Goal: Find specific page/section: Find specific page/section

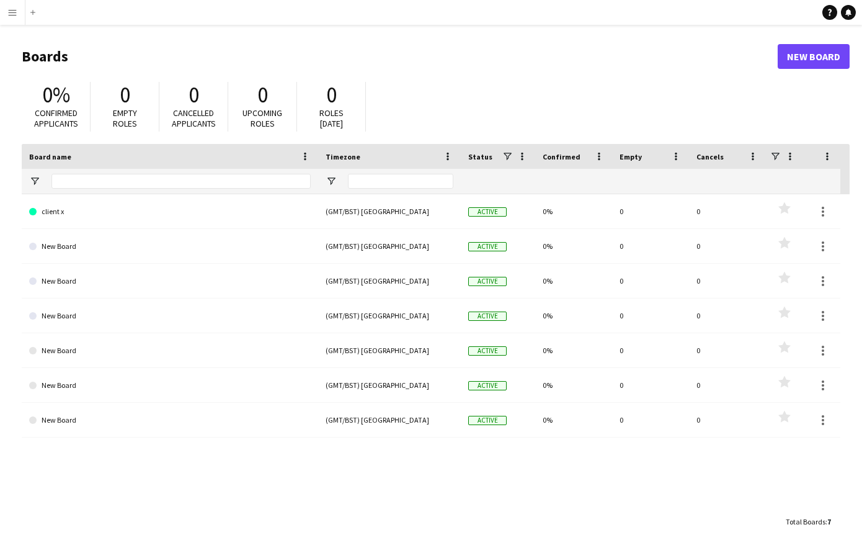
click at [17, 12] on button "Menu" at bounding box center [12, 12] width 25 height 25
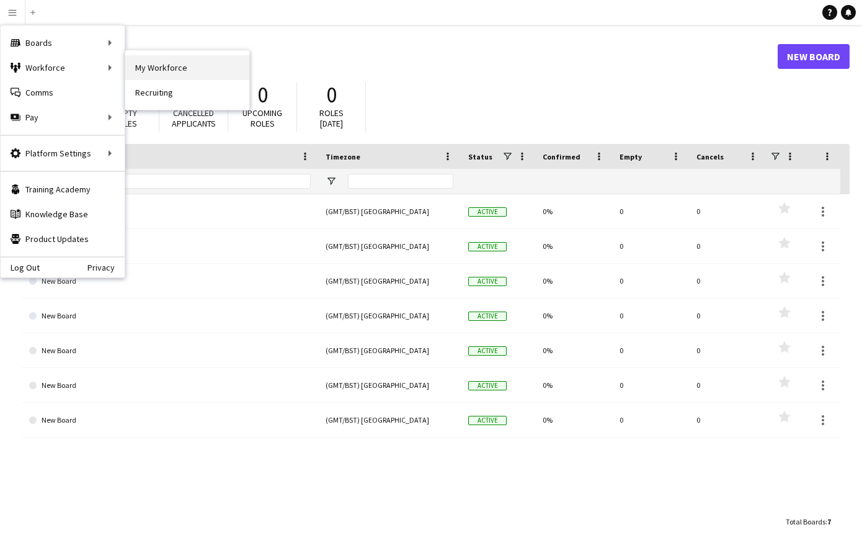
click at [183, 63] on link "My Workforce" at bounding box center [187, 67] width 124 height 25
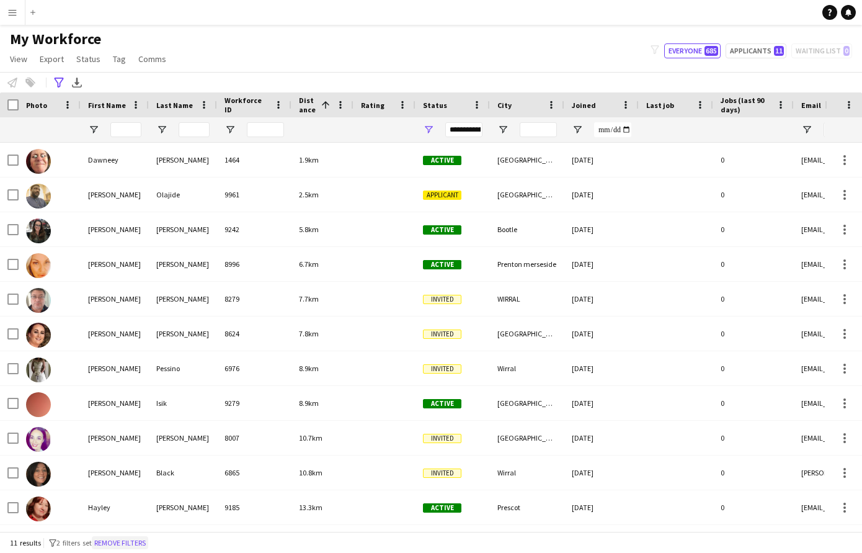
click at [134, 540] on button "Remove filters" at bounding box center [120, 543] width 56 height 14
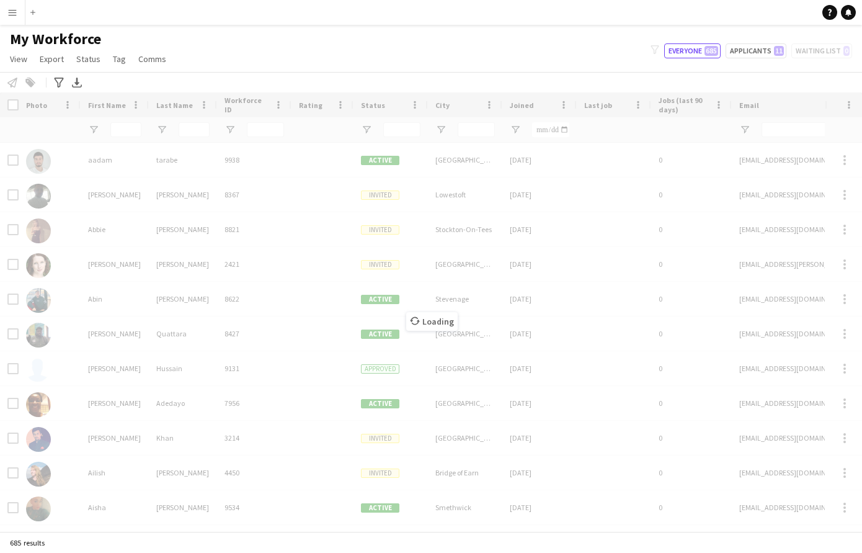
click at [12, 104] on div "Loading" at bounding box center [431, 311] width 862 height 438
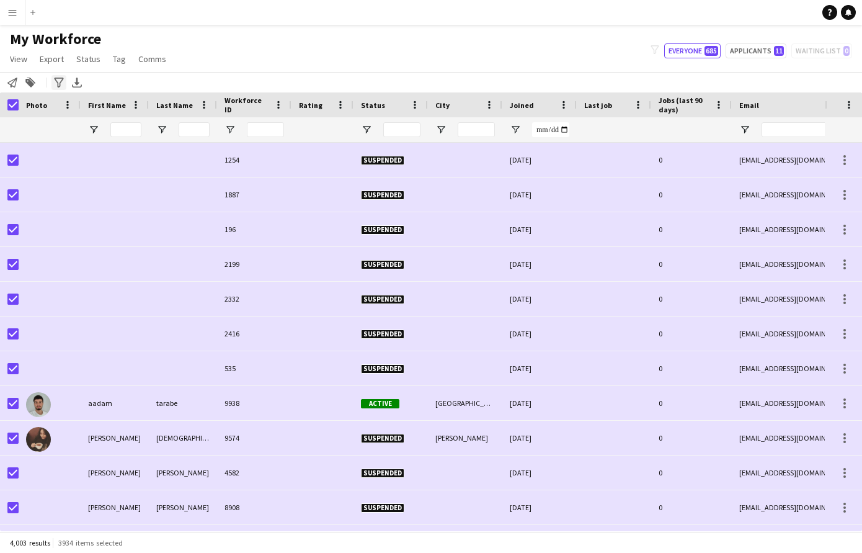
click at [61, 79] on icon "Advanced filters" at bounding box center [59, 83] width 10 height 10
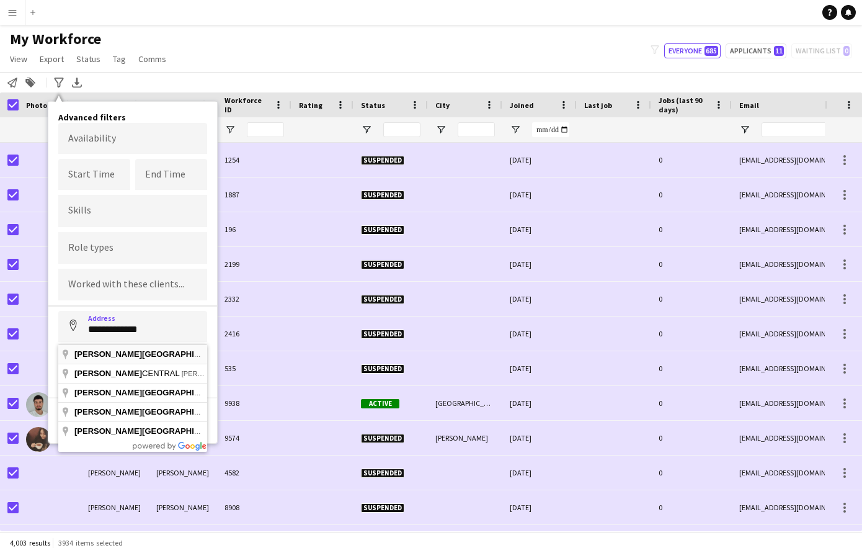
type input "**********"
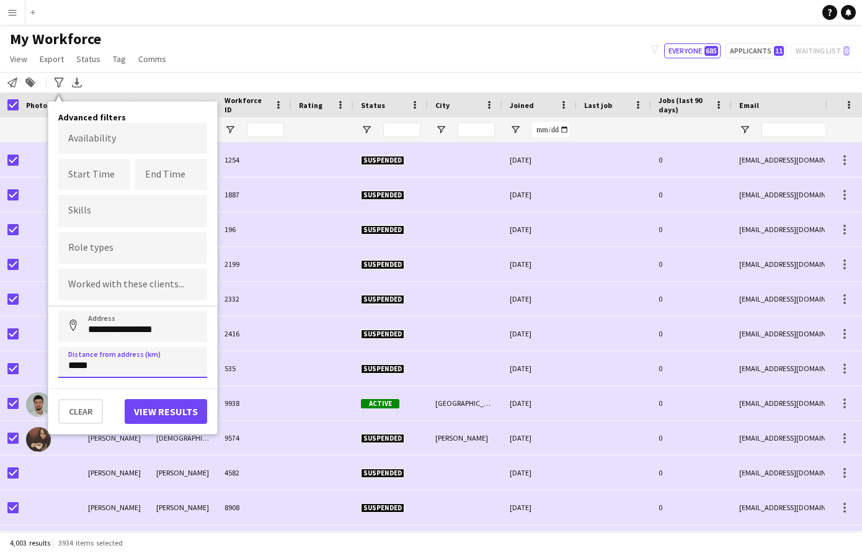
type input "*****"
click at [151, 415] on button "View results" at bounding box center [166, 411] width 82 height 25
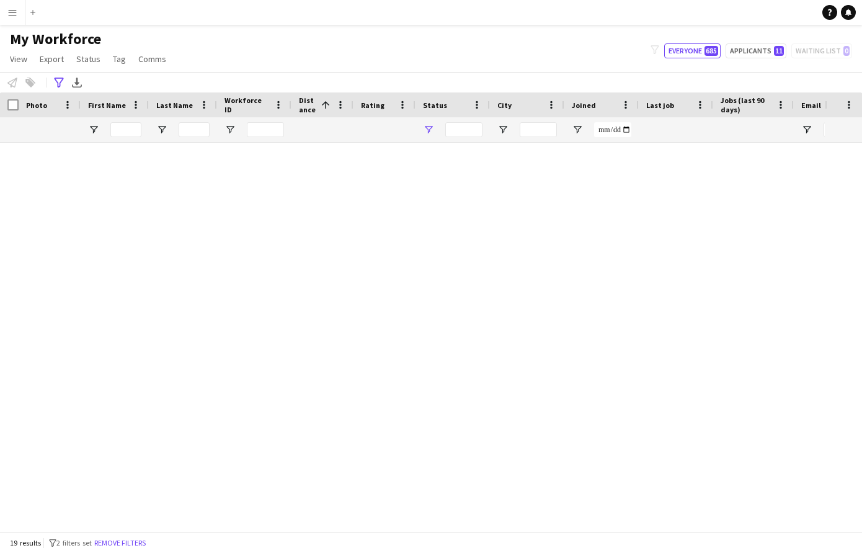
type input "**********"
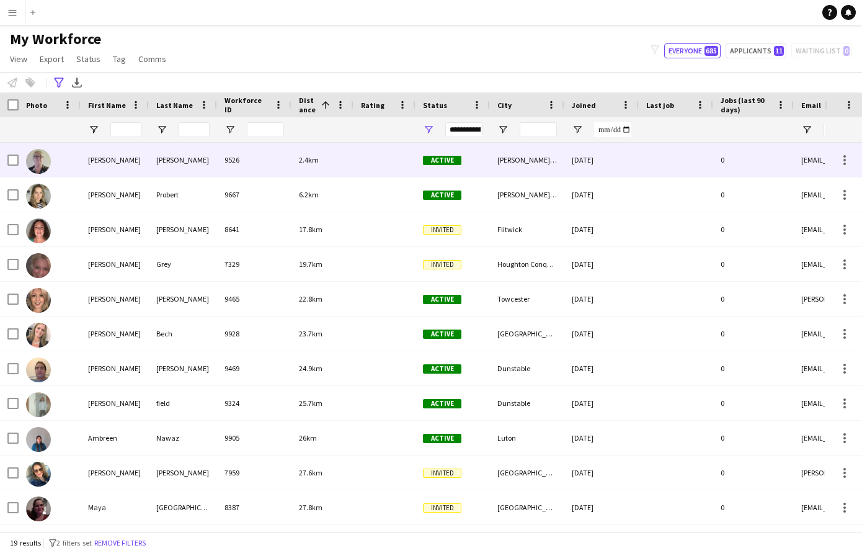
click at [193, 155] on div "[PERSON_NAME]" at bounding box center [183, 160] width 68 height 34
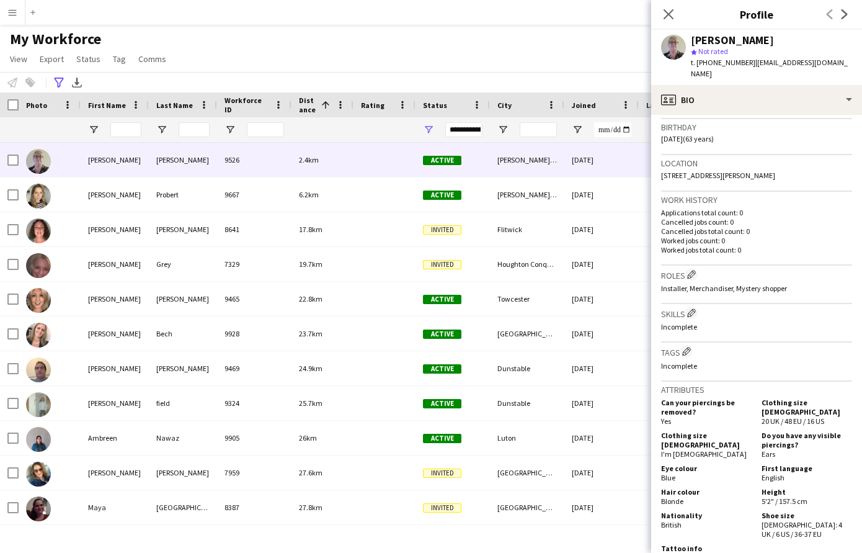
scroll to position [229, 0]
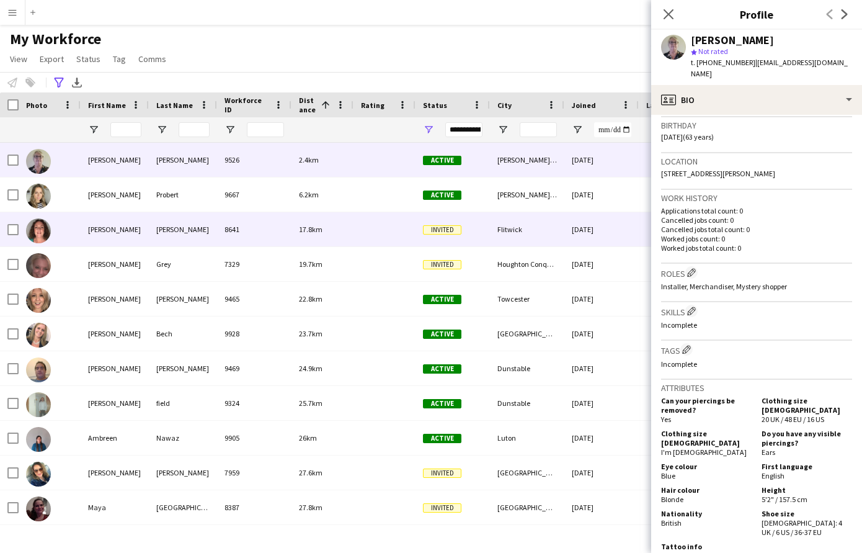
click at [149, 228] on div "[PERSON_NAME]" at bounding box center [183, 229] width 68 height 34
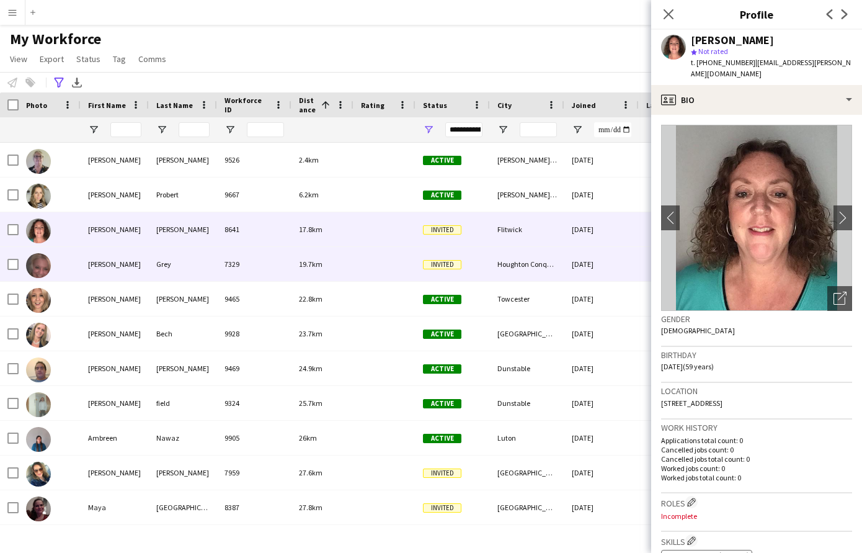
click at [138, 254] on div "[PERSON_NAME]" at bounding box center [115, 264] width 68 height 34
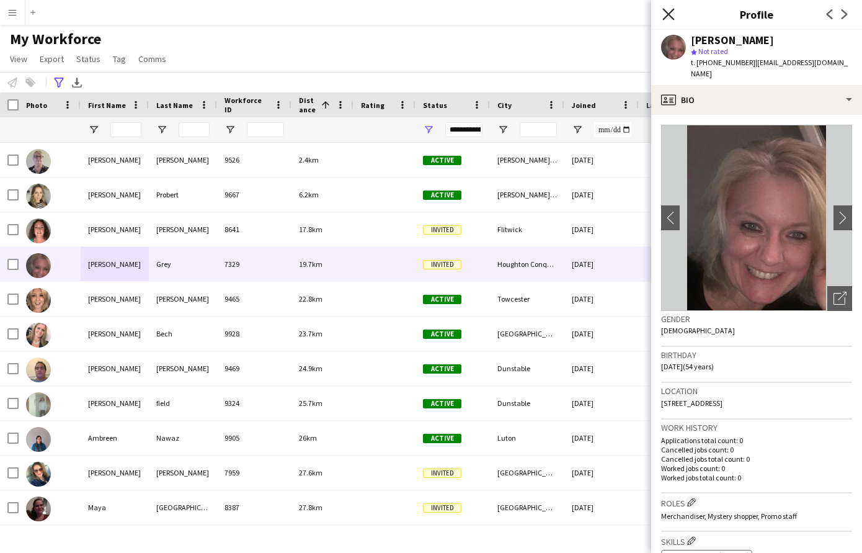
click at [667, 14] on icon at bounding box center [668, 14] width 12 height 12
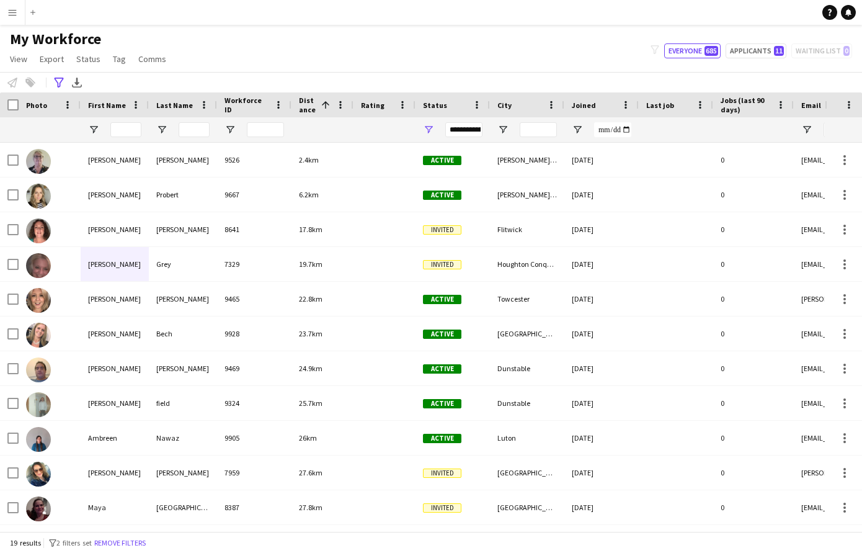
click at [13, 10] on app-icon "Menu" at bounding box center [12, 12] width 10 height 10
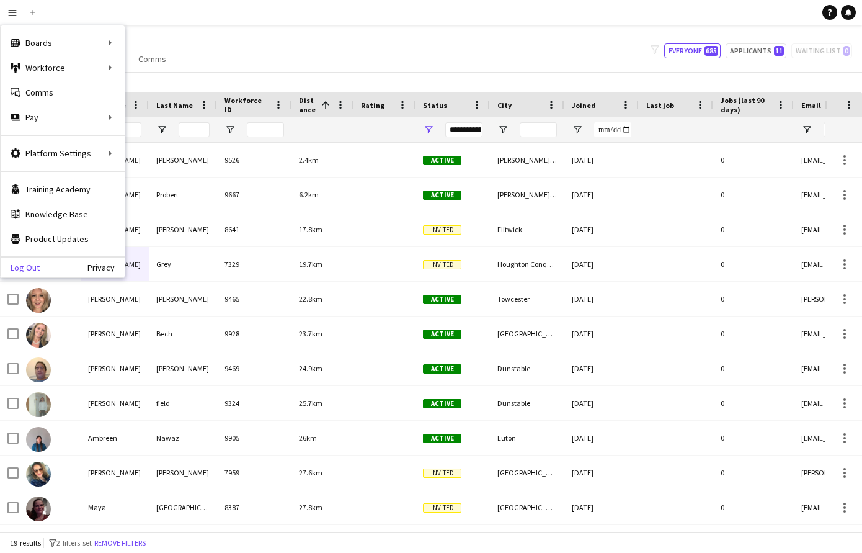
click at [37, 264] on link "Log Out" at bounding box center [20, 267] width 39 height 10
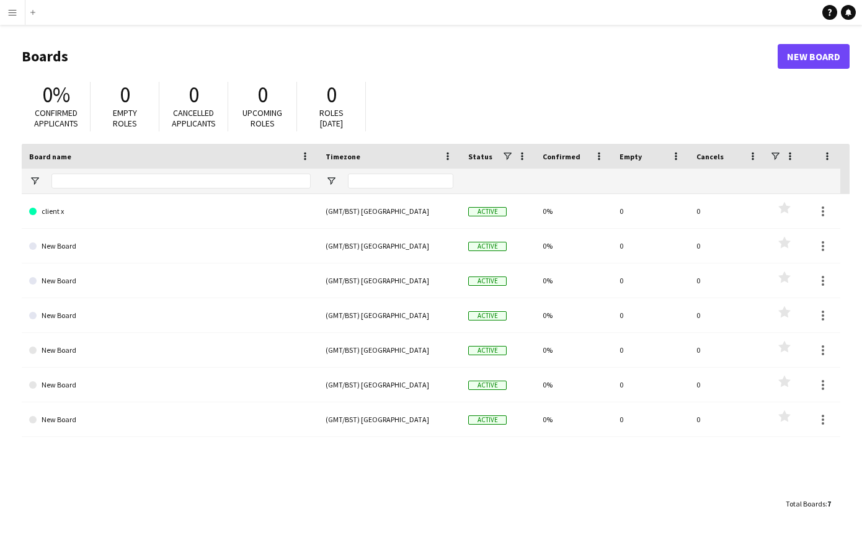
click at [10, 9] on app-icon "Menu" at bounding box center [12, 12] width 10 height 10
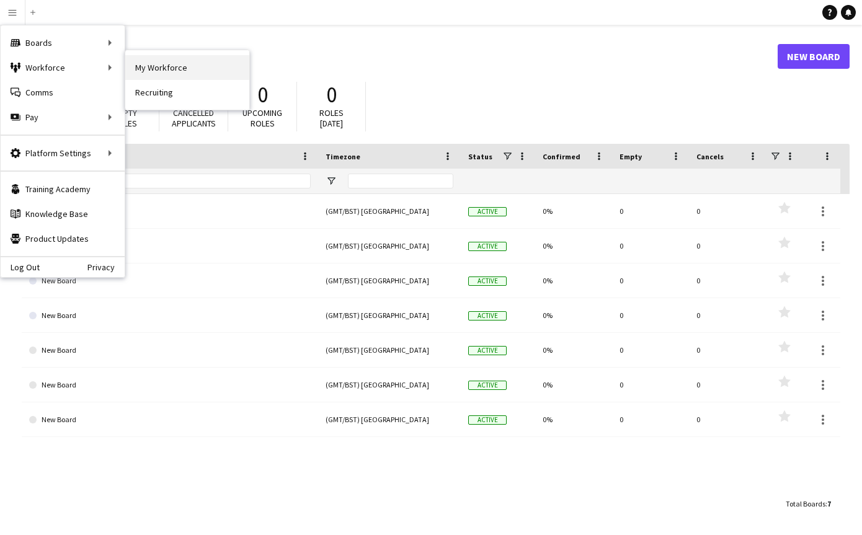
click at [179, 63] on link "My Workforce" at bounding box center [187, 67] width 124 height 25
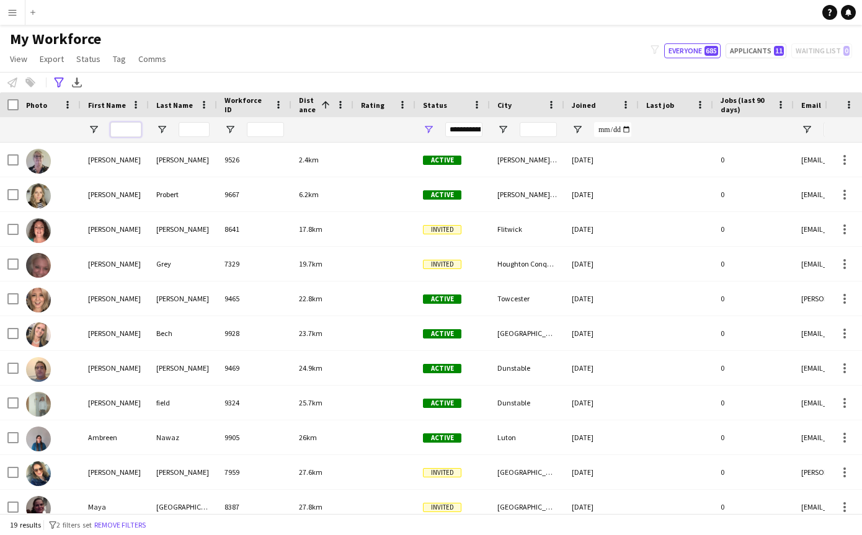
click at [127, 128] on input "First Name Filter Input" at bounding box center [125, 129] width 31 height 15
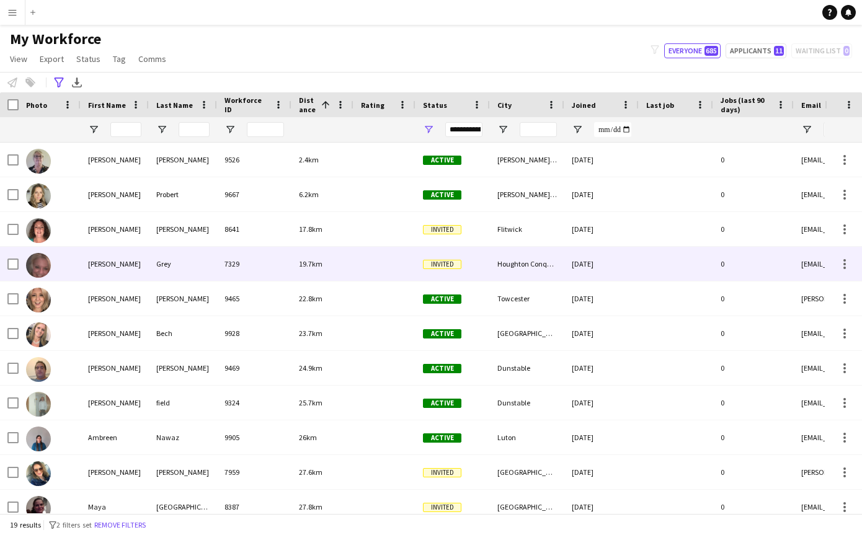
click at [112, 260] on div "[PERSON_NAME]" at bounding box center [115, 264] width 68 height 34
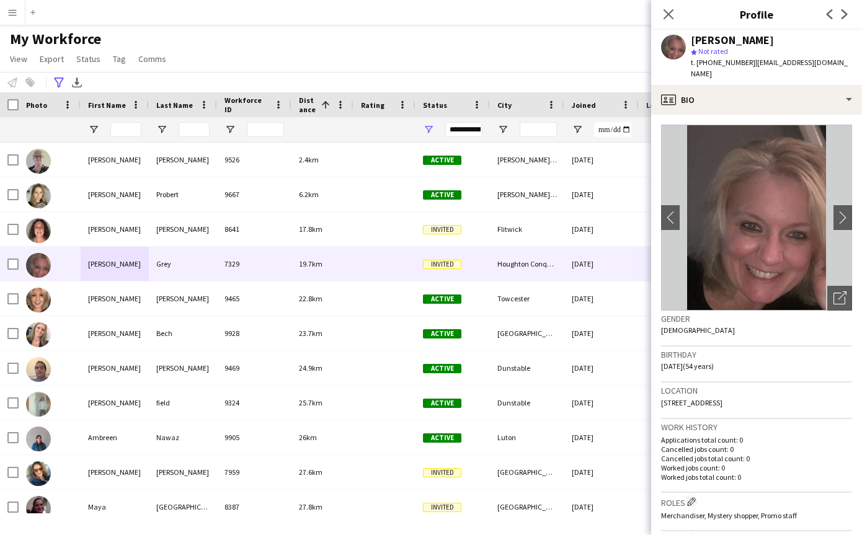
drag, startPoint x: 662, startPoint y: 391, endPoint x: 819, endPoint y: 389, distance: 157.6
click at [819, 389] on div "Location 10 Banks Croft, Houghton Conquest, MK45 3GH" at bounding box center [756, 401] width 191 height 36
copy span "[STREET_ADDRESS]"
click at [14, 10] on app-icon "Menu" at bounding box center [12, 12] width 10 height 10
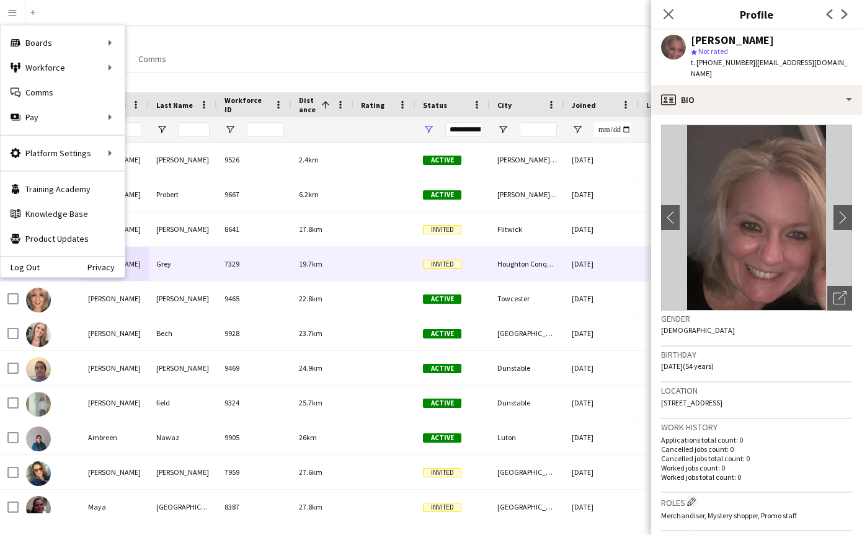
click at [40, 264] on div "Log Out Privacy" at bounding box center [63, 266] width 124 height 21
click at [36, 260] on div "Log Out Privacy" at bounding box center [63, 266] width 124 height 21
click at [35, 267] on link "Log Out" at bounding box center [20, 267] width 39 height 10
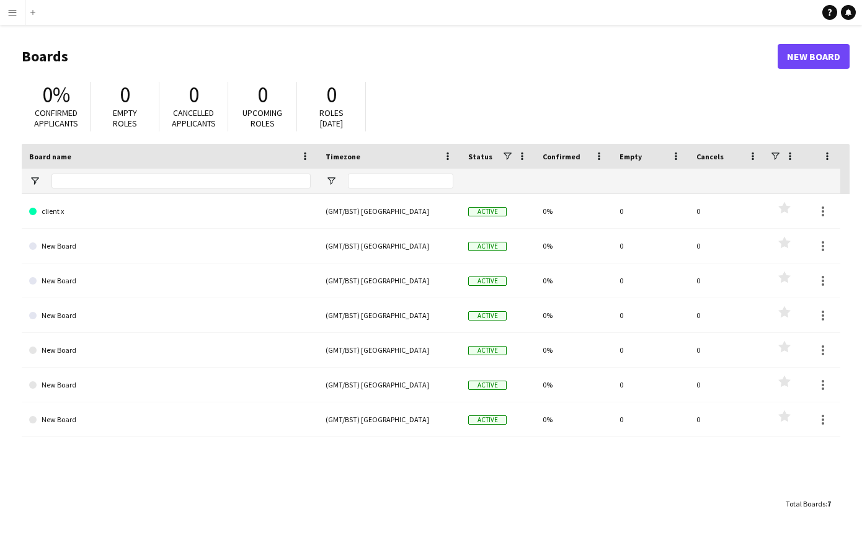
click at [17, 12] on button "Menu" at bounding box center [12, 12] width 25 height 25
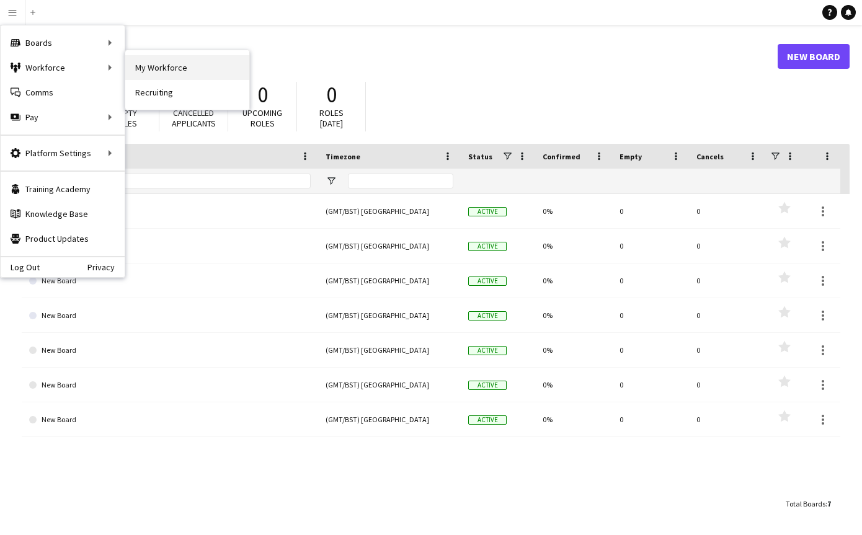
click at [142, 66] on link "My Workforce" at bounding box center [187, 67] width 124 height 25
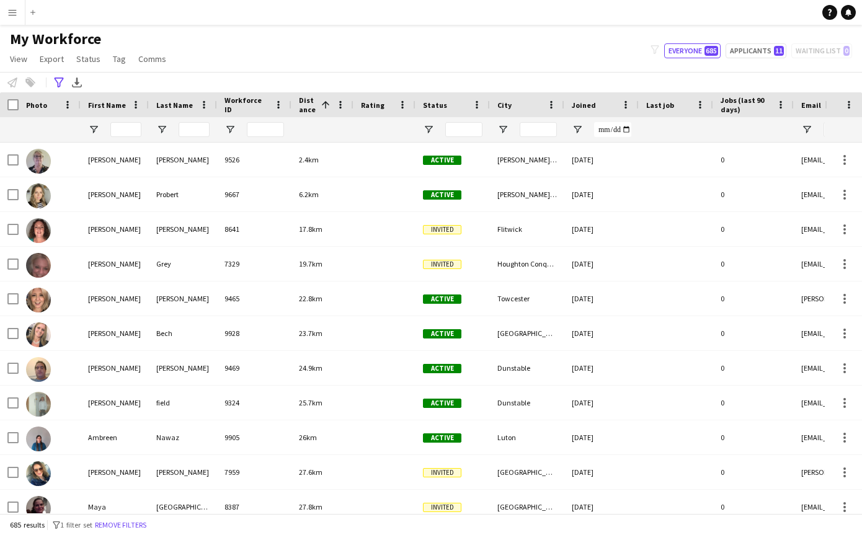
type input "**********"
click at [139, 526] on button "Remove filters" at bounding box center [120, 525] width 56 height 14
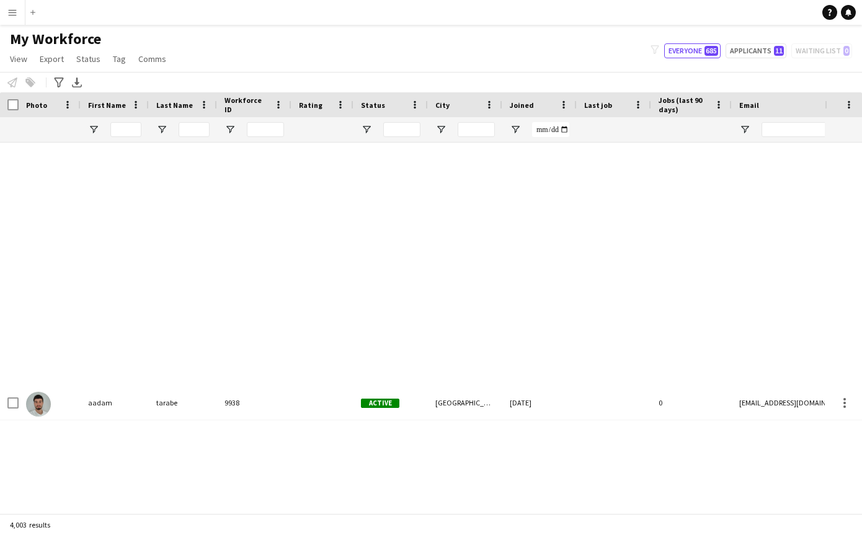
scroll to position [1, 0]
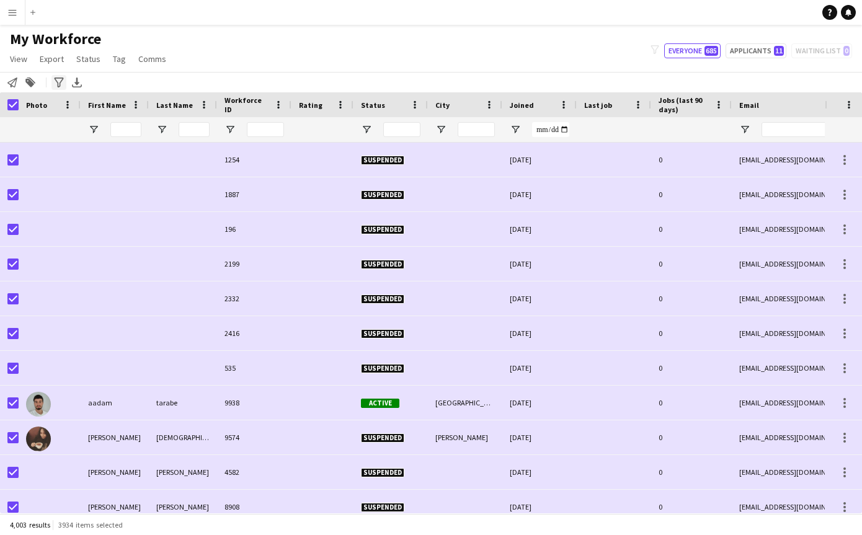
click at [53, 87] on div "Advanced filters" at bounding box center [58, 82] width 15 height 15
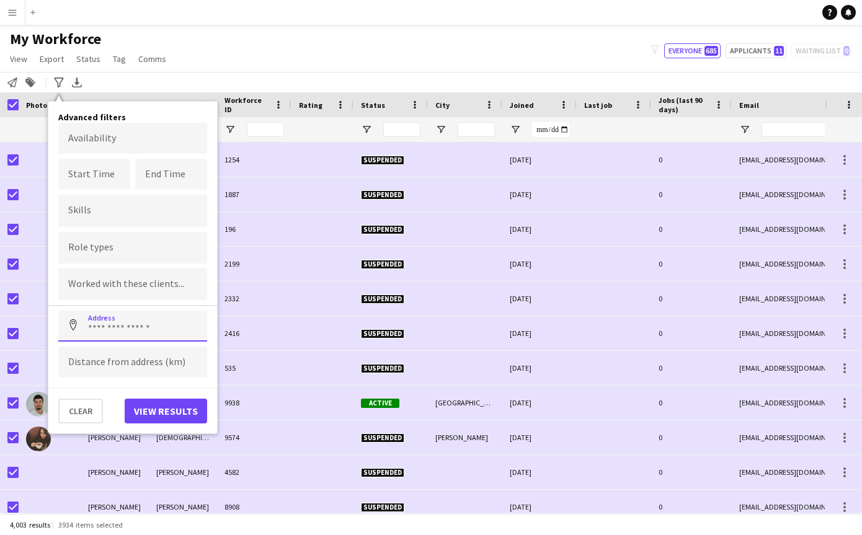
scroll to position [0, 0]
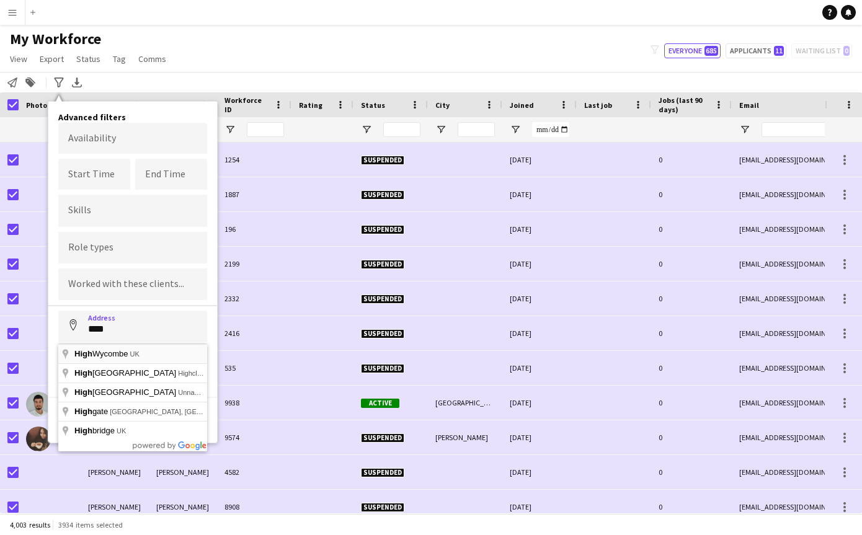
type input "**********"
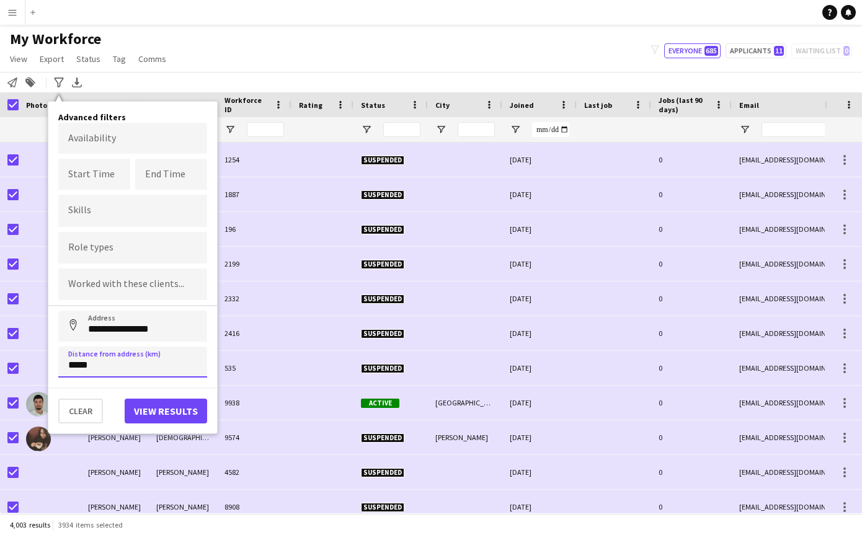
type input "*****"
click at [136, 411] on button "View results" at bounding box center [166, 411] width 82 height 25
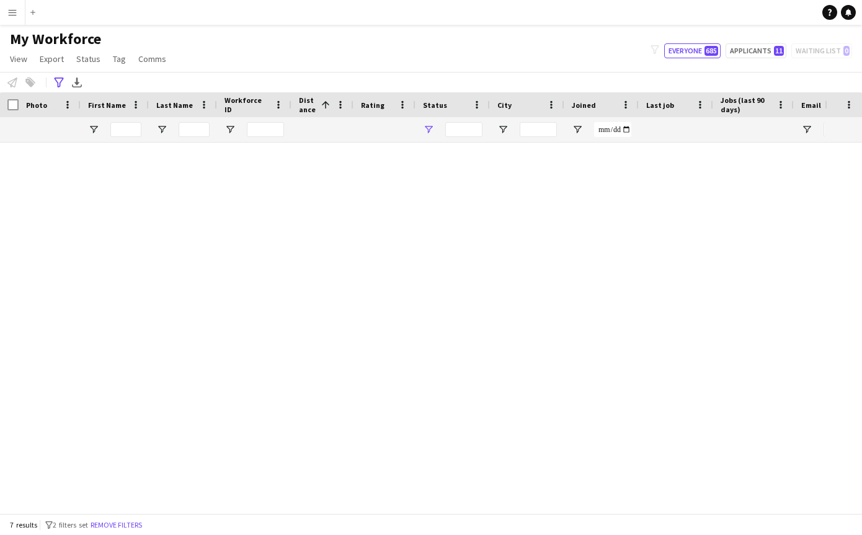
type input "**********"
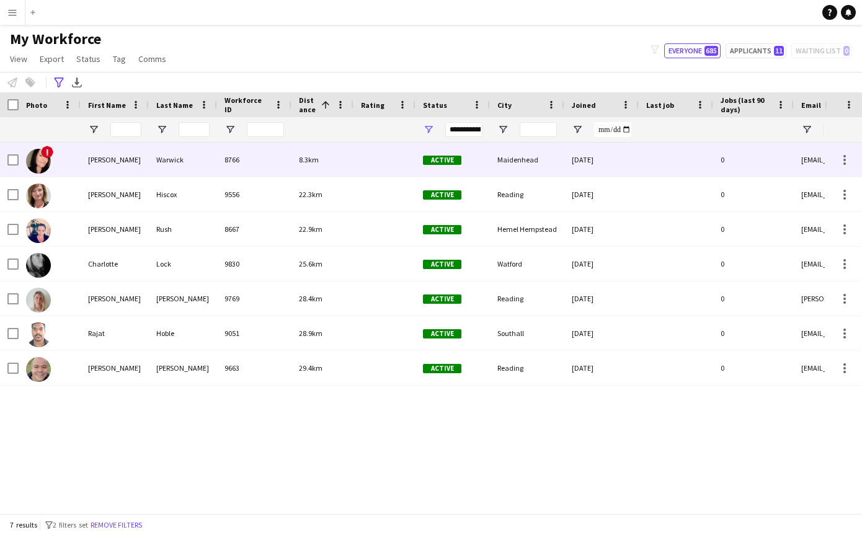
click at [138, 151] on div "Serena" at bounding box center [115, 160] width 68 height 34
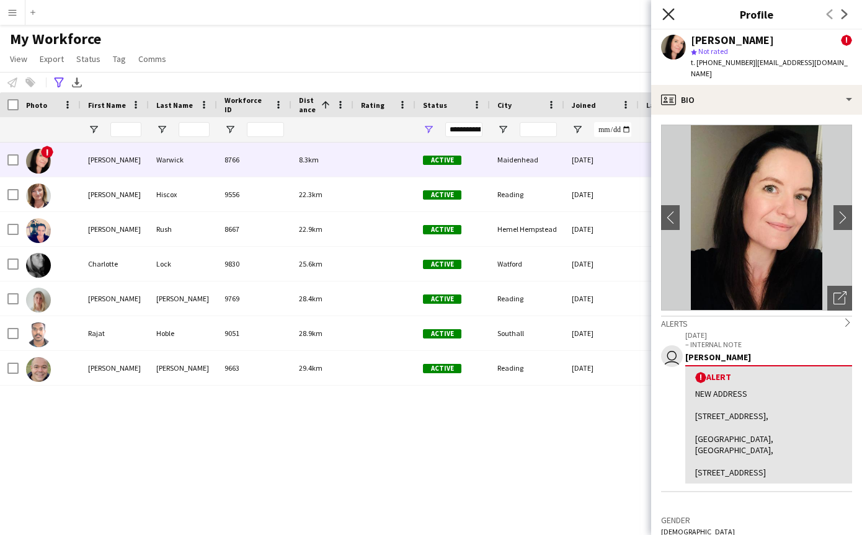
click at [667, 17] on icon at bounding box center [668, 14] width 12 height 12
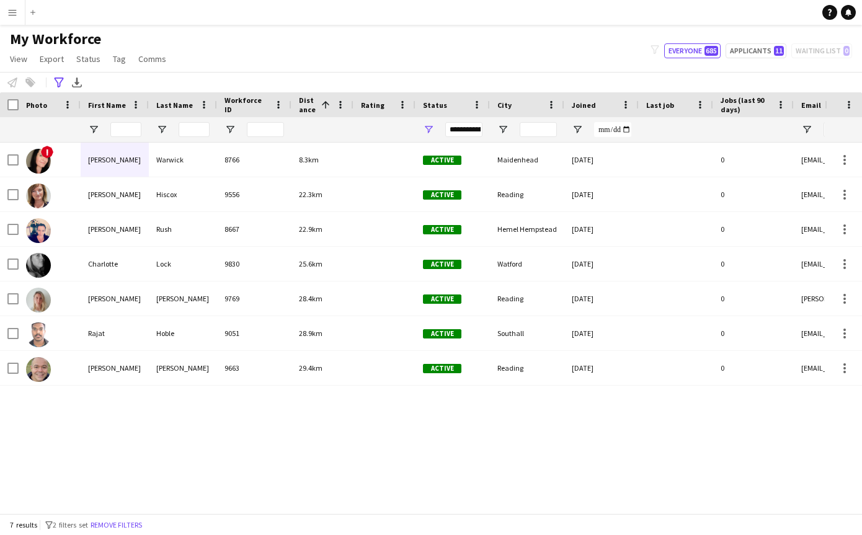
click at [14, 7] on button "Menu" at bounding box center [12, 12] width 25 height 25
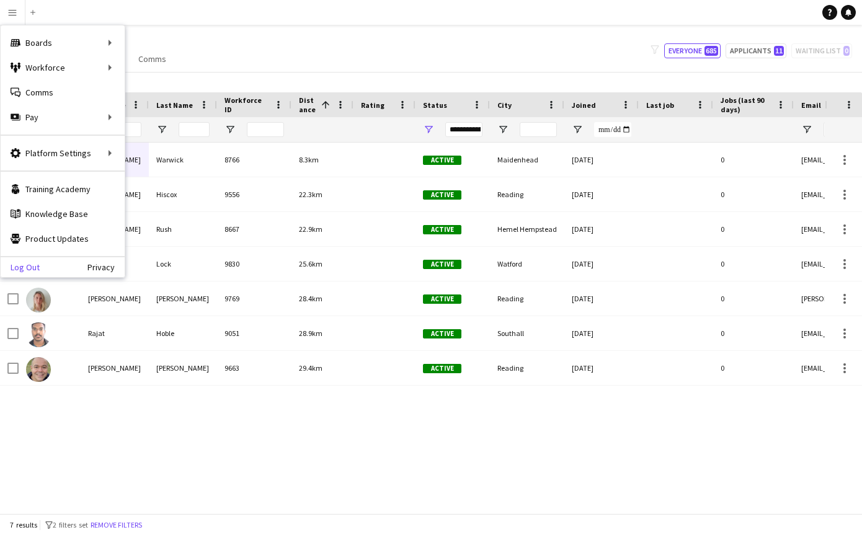
click at [26, 269] on link "Log Out" at bounding box center [20, 267] width 39 height 10
